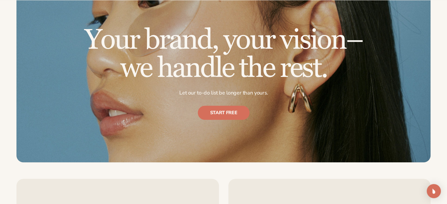
scroll to position [588, 0]
